Goal: Find specific page/section: Find specific page/section

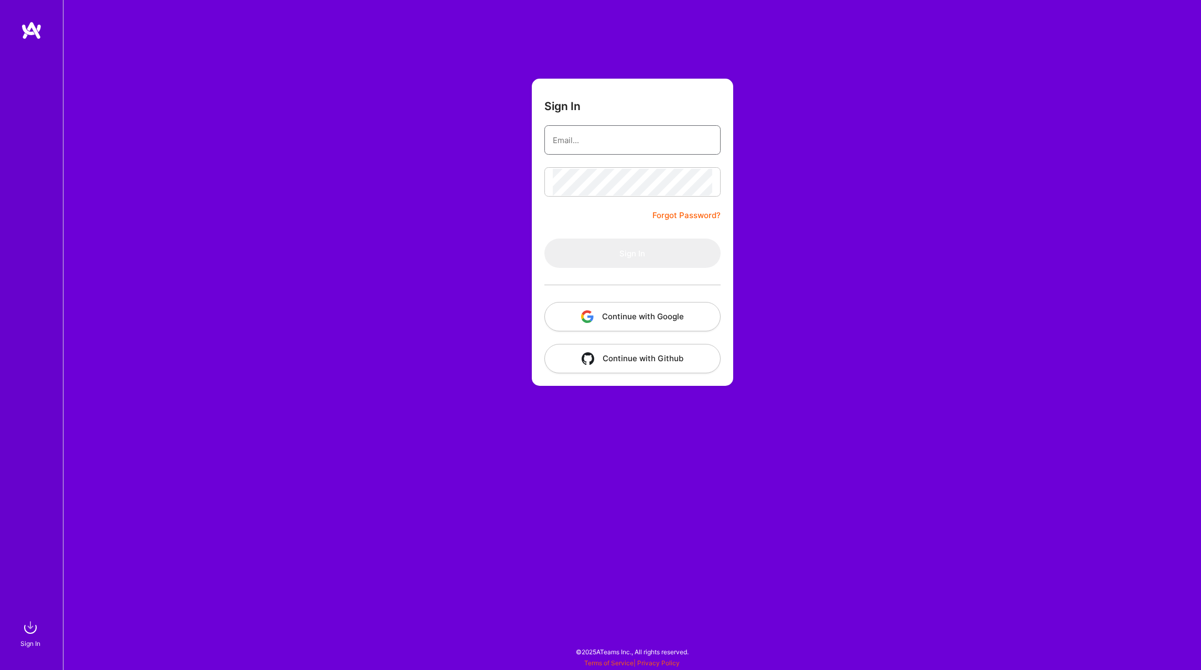
type input "[EMAIL_ADDRESS][DOMAIN_NAME]"
click at [613, 263] on button "Sign In" at bounding box center [632, 253] width 176 height 29
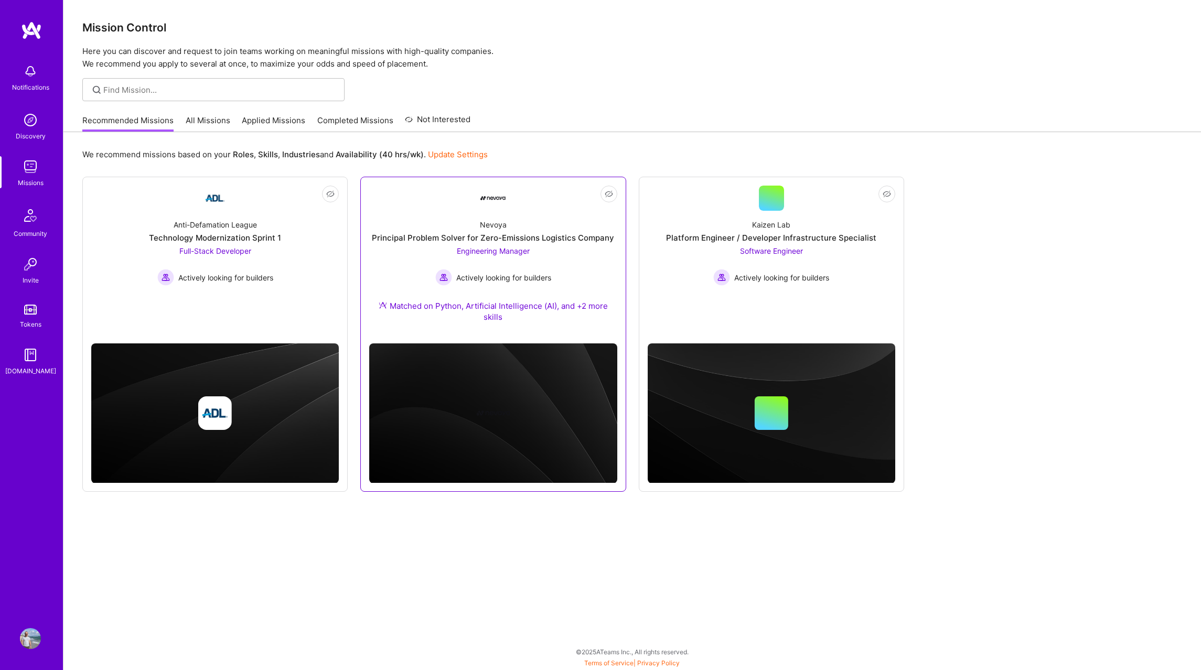
click at [545, 257] on div "Engineering Manager Actively looking for builders" at bounding box center [493, 265] width 116 height 40
